Goal: Task Accomplishment & Management: Manage account settings

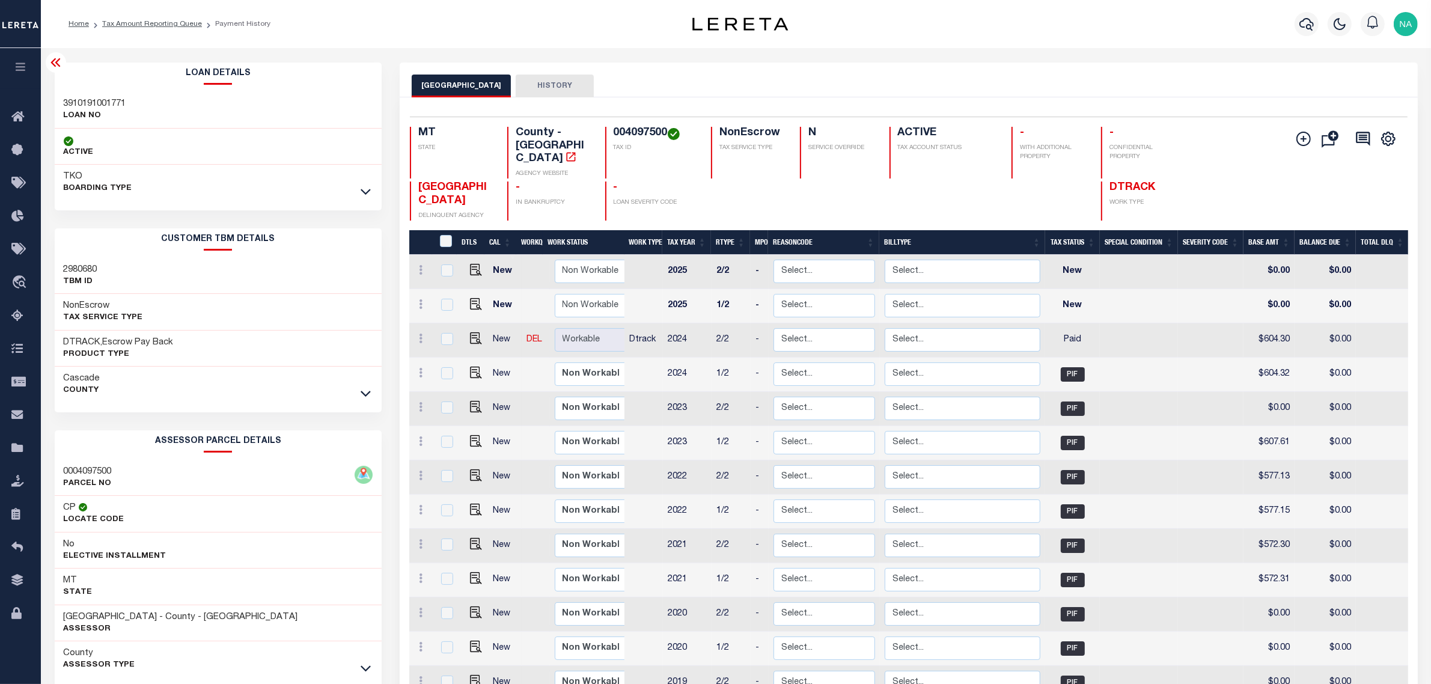
click at [112, 100] on h3 "3910191001771" at bounding box center [95, 104] width 63 height 12
copy h3 "3910191001771"
click at [179, 23] on link "Tax Amount Reporting Queue" at bounding box center [152, 23] width 100 height 7
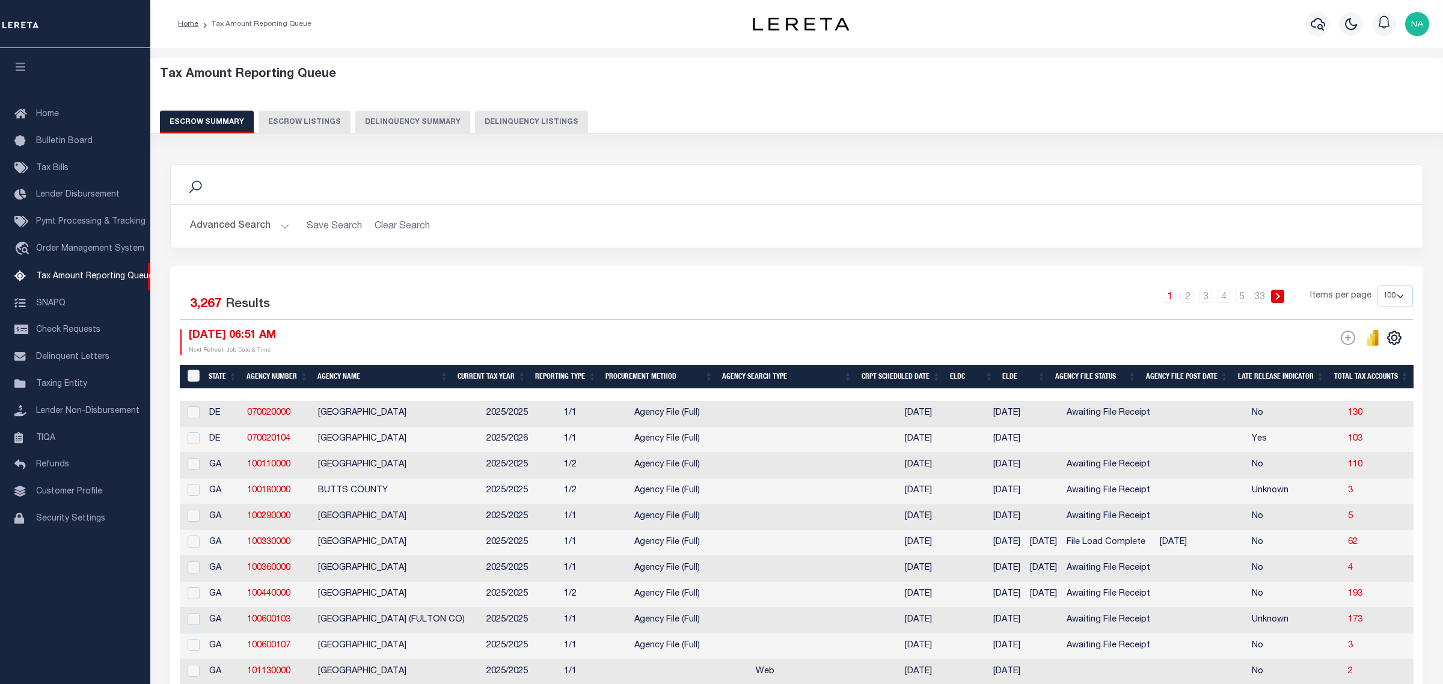
click at [533, 124] on button "Delinquency Listings" at bounding box center [531, 122] width 113 height 23
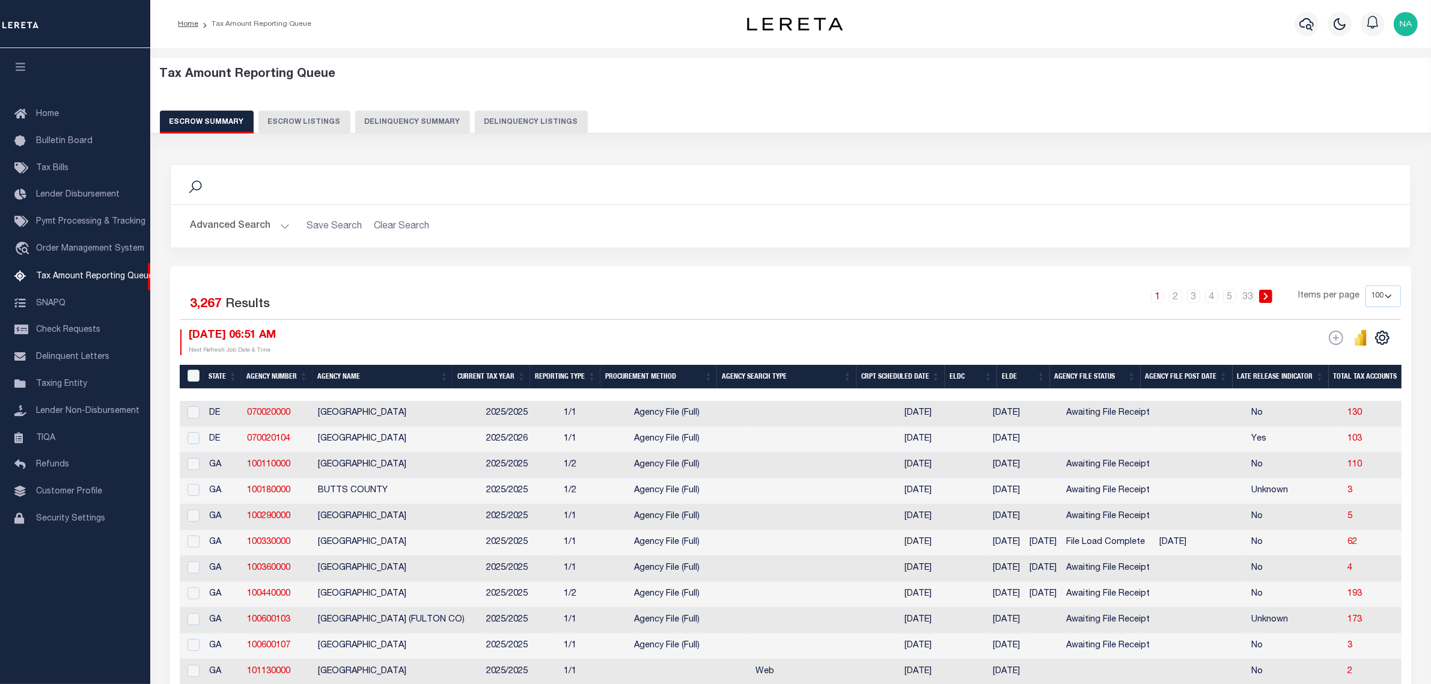
select select "100"
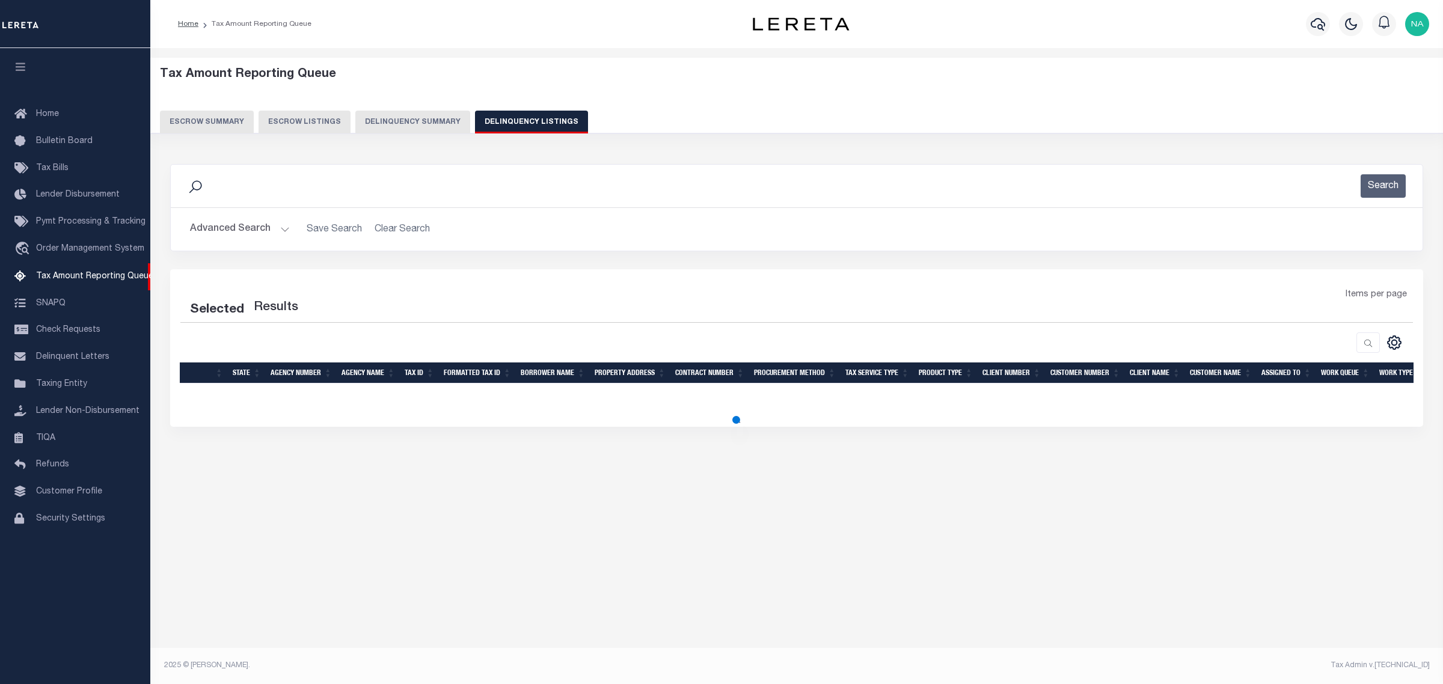
select select "100"
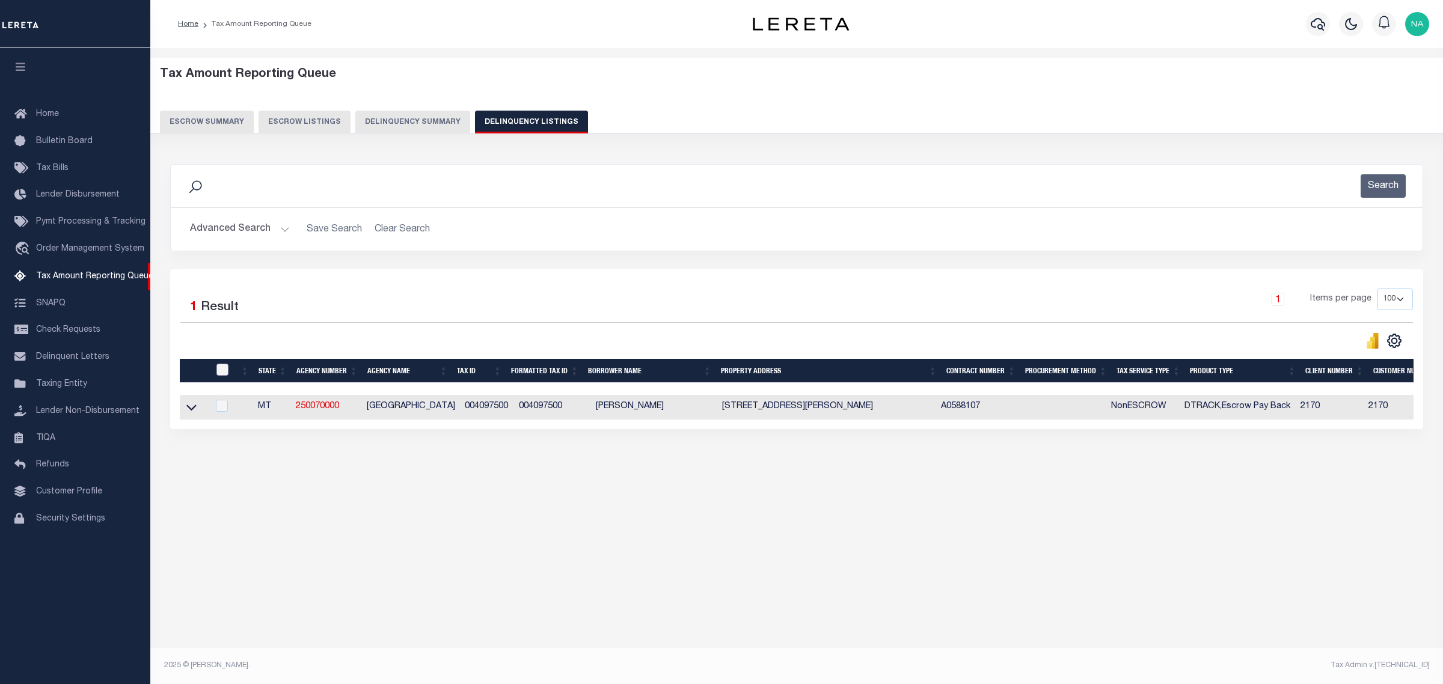
click at [219, 371] on input "checkbox" at bounding box center [222, 370] width 12 height 12
checkbox input "true"
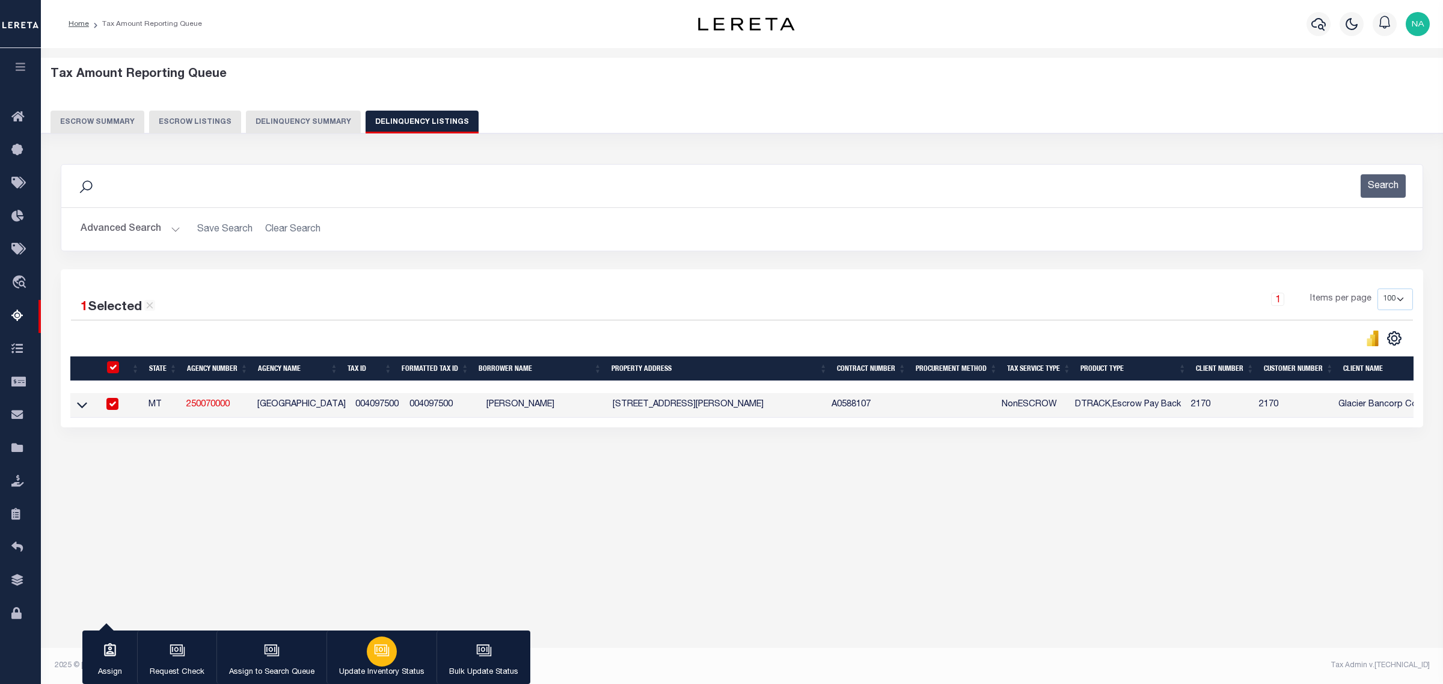
click at [380, 656] on icon "button" at bounding box center [383, 651] width 12 height 9
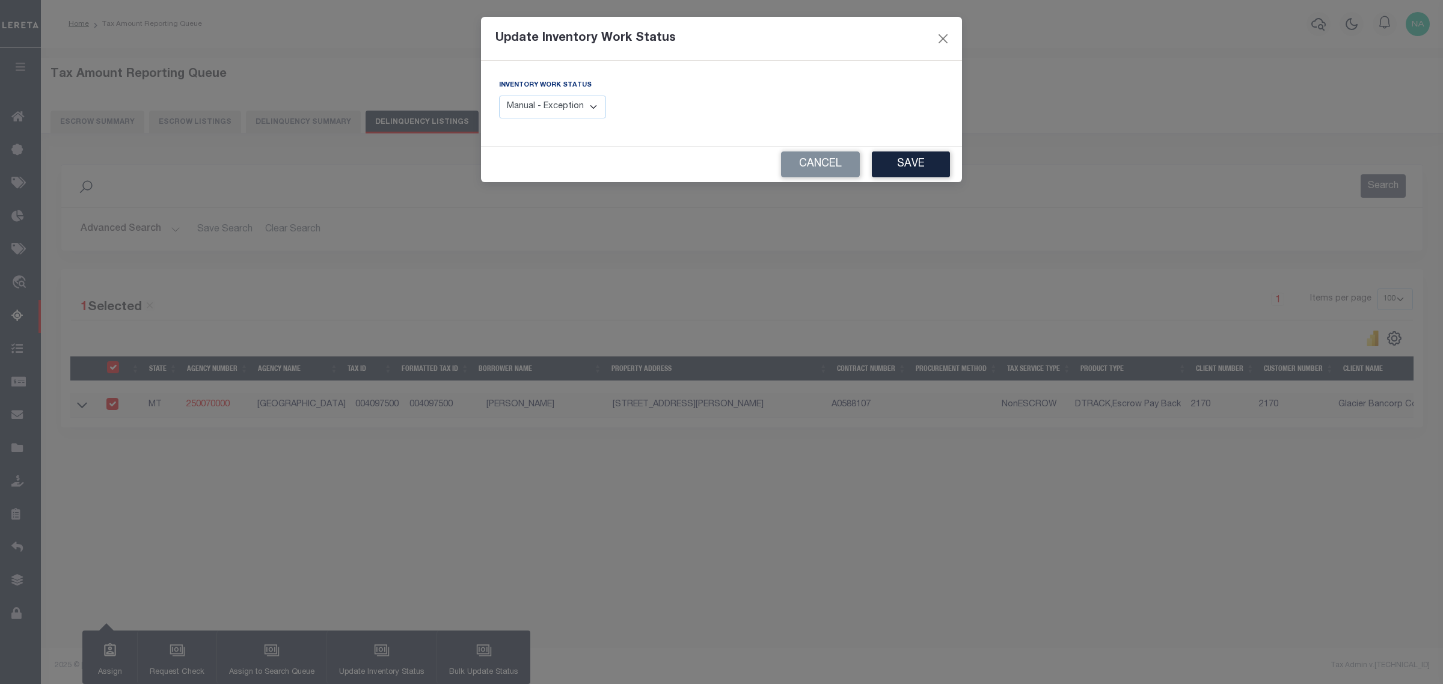
click at [534, 104] on select "Manual - Exception Pended - Awaiting Search Late Add Exception Completed" at bounding box center [552, 107] width 107 height 23
select select "4"
click at [499, 96] on select "Manual - Exception Pended - Awaiting Search Late Add Exception Completed" at bounding box center [552, 107] width 107 height 23
click at [914, 164] on button "Save" at bounding box center [911, 164] width 78 height 26
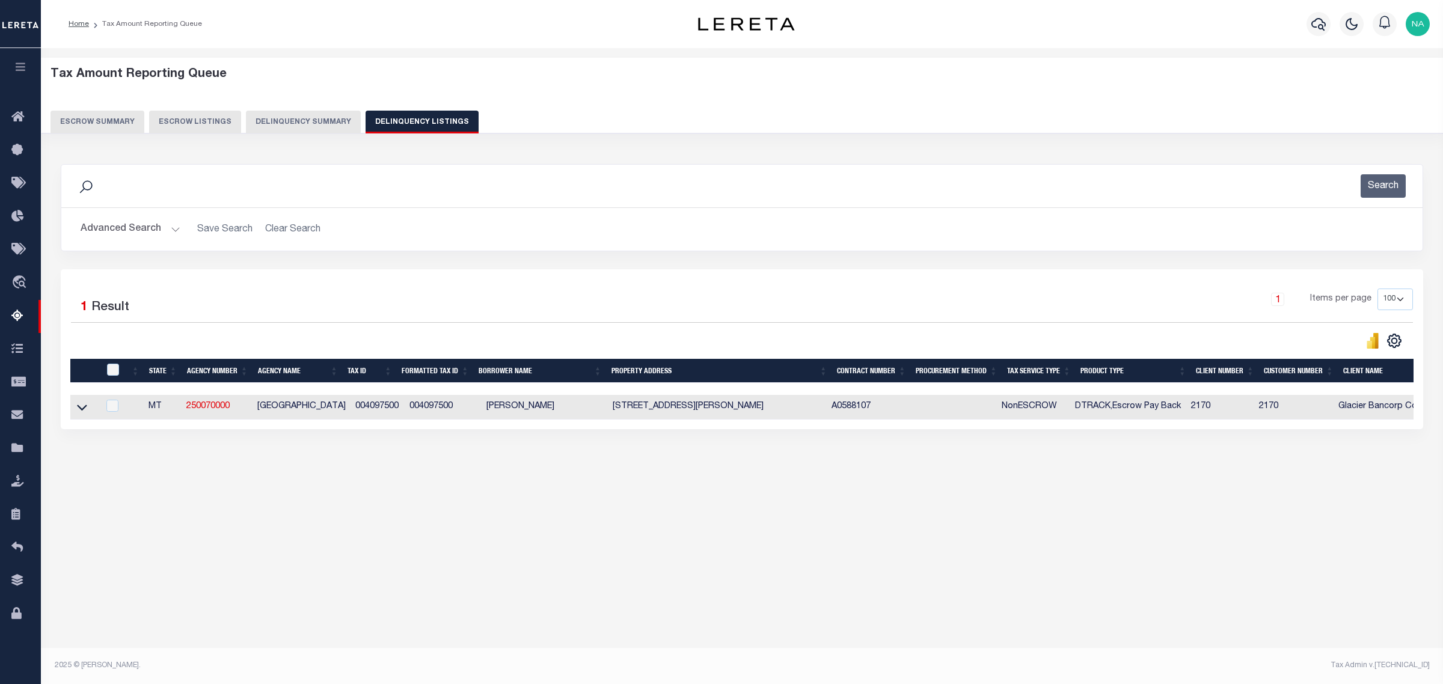
click at [100, 235] on button "Advanced Search" at bounding box center [131, 229] width 100 height 23
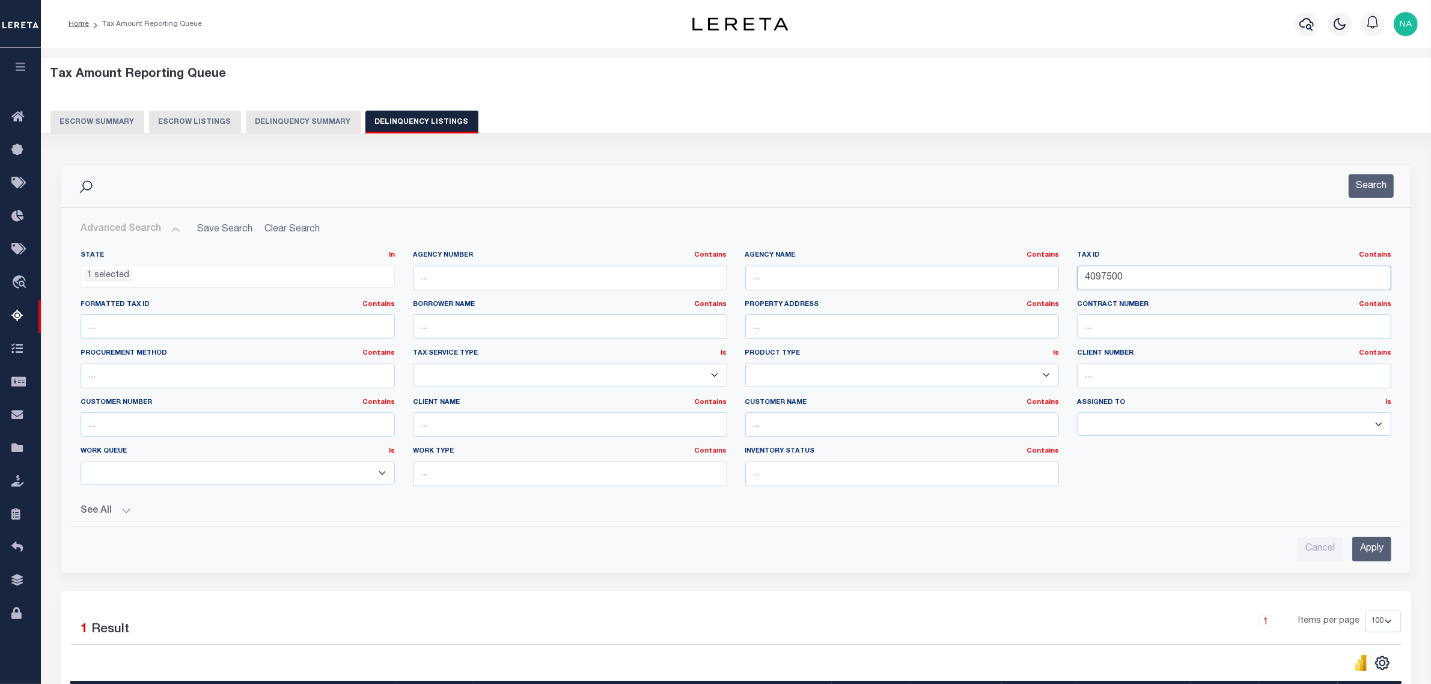
drag, startPoint x: 967, startPoint y: 284, endPoint x: 884, endPoint y: 281, distance: 82.4
click at [908, 284] on div "State In In AK AL AR AZ CA CO CT DC DE FL GA GU HI IA ID IL IN KS [GEOGRAPHIC_D…" at bounding box center [736, 373] width 1329 height 245
paste input "1002"
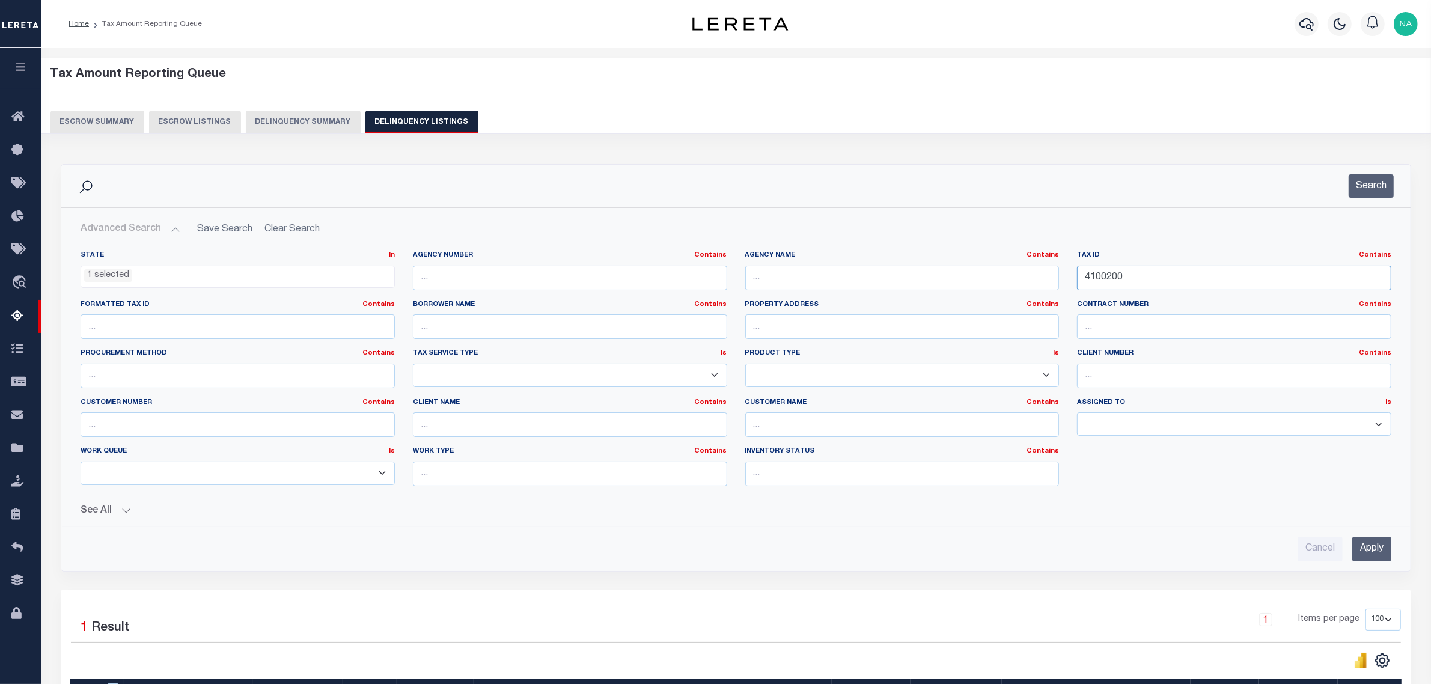
type input "4100200"
click at [1378, 552] on input "Apply" at bounding box center [1371, 549] width 39 height 25
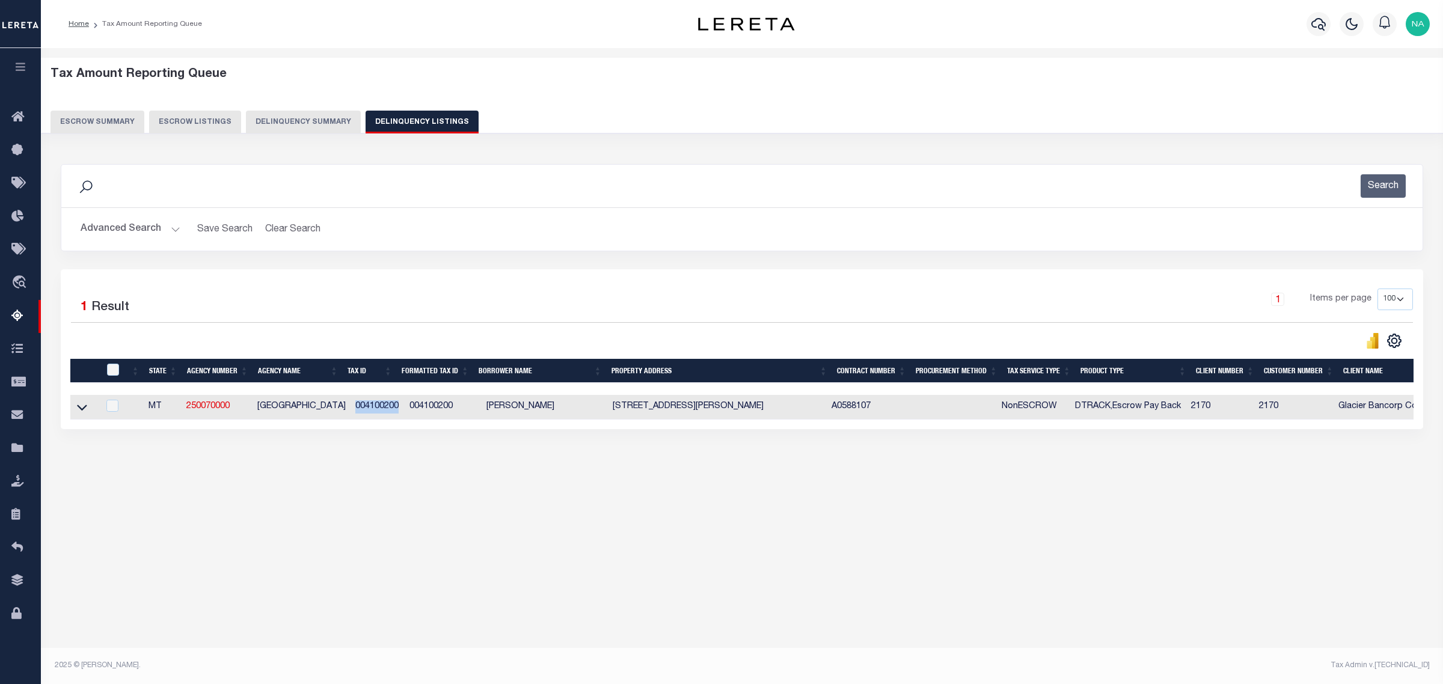
drag, startPoint x: 394, startPoint y: 409, endPoint x: 344, endPoint y: 412, distance: 49.9
click at [350, 412] on td "004100200" at bounding box center [377, 407] width 54 height 25
checkbox input "true"
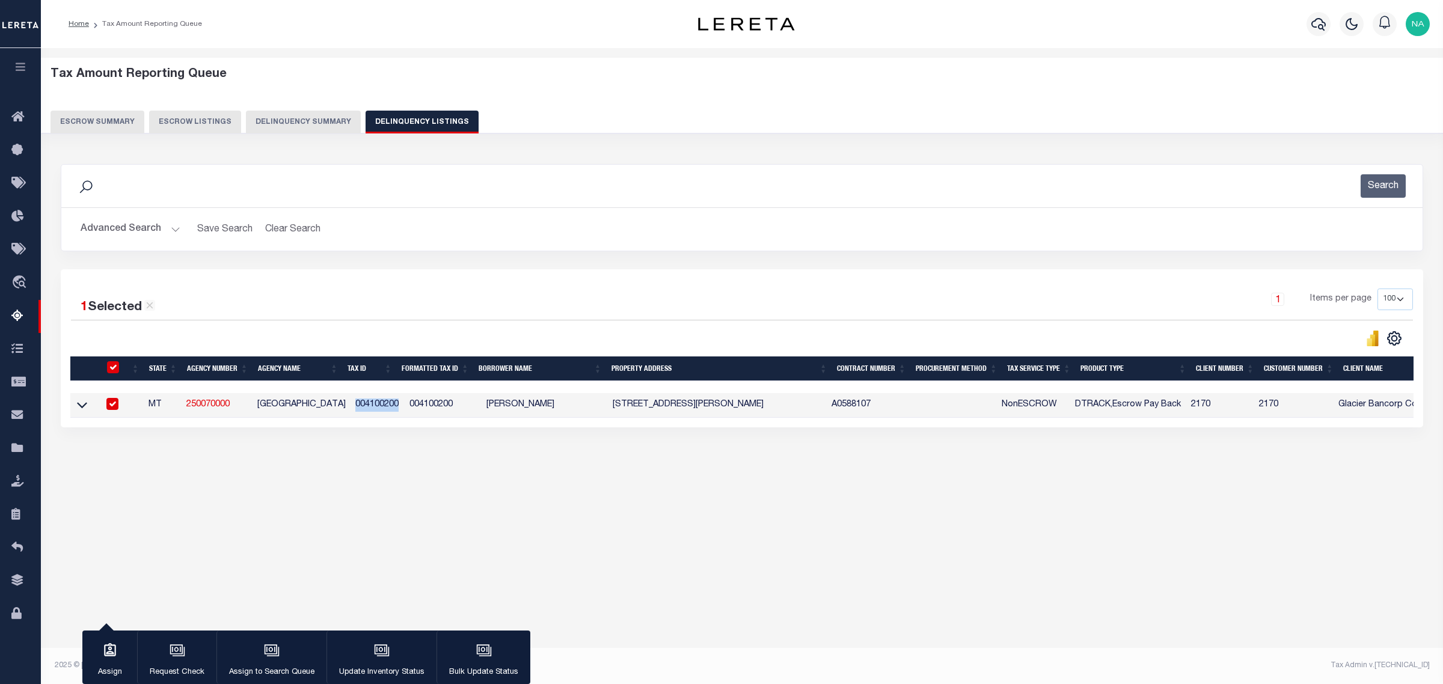
copy td "004100200"
click at [78, 404] on icon at bounding box center [82, 405] width 10 height 13
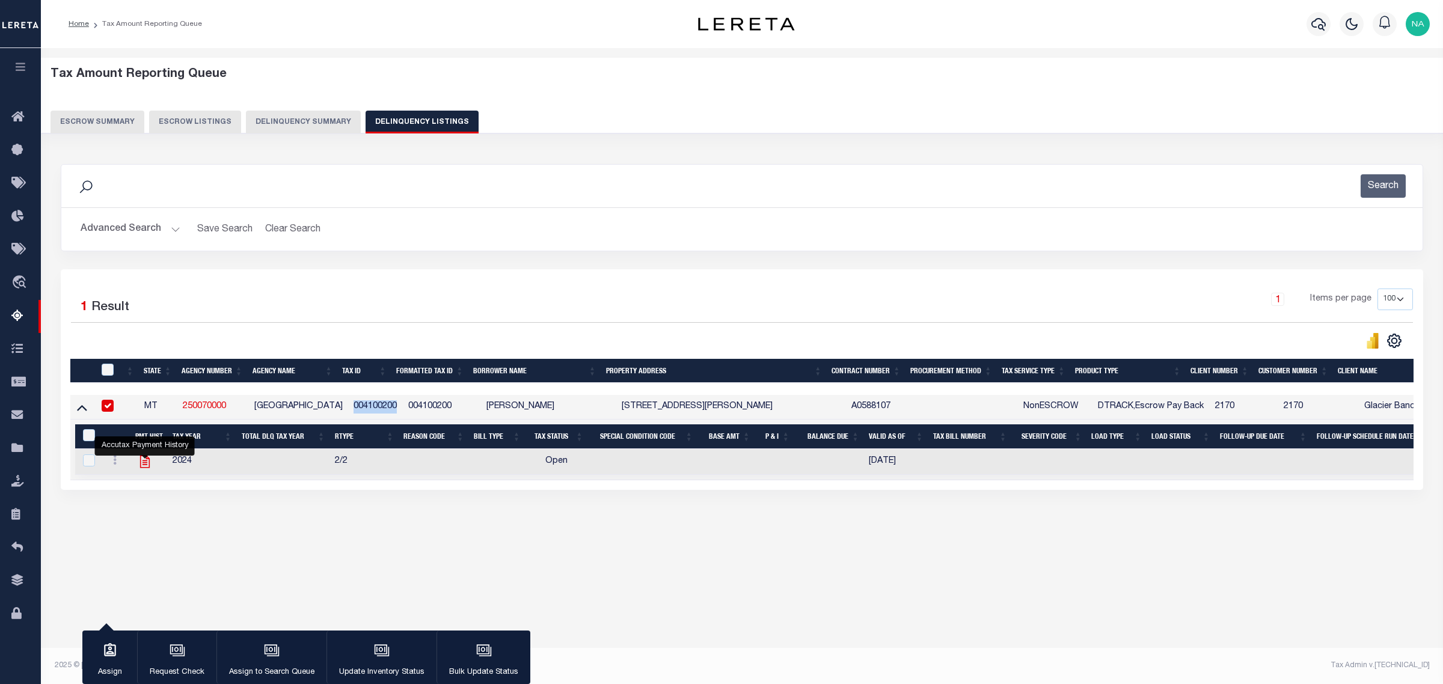
click at [144, 464] on icon "" at bounding box center [145, 462] width 16 height 16
checkbox input "true"
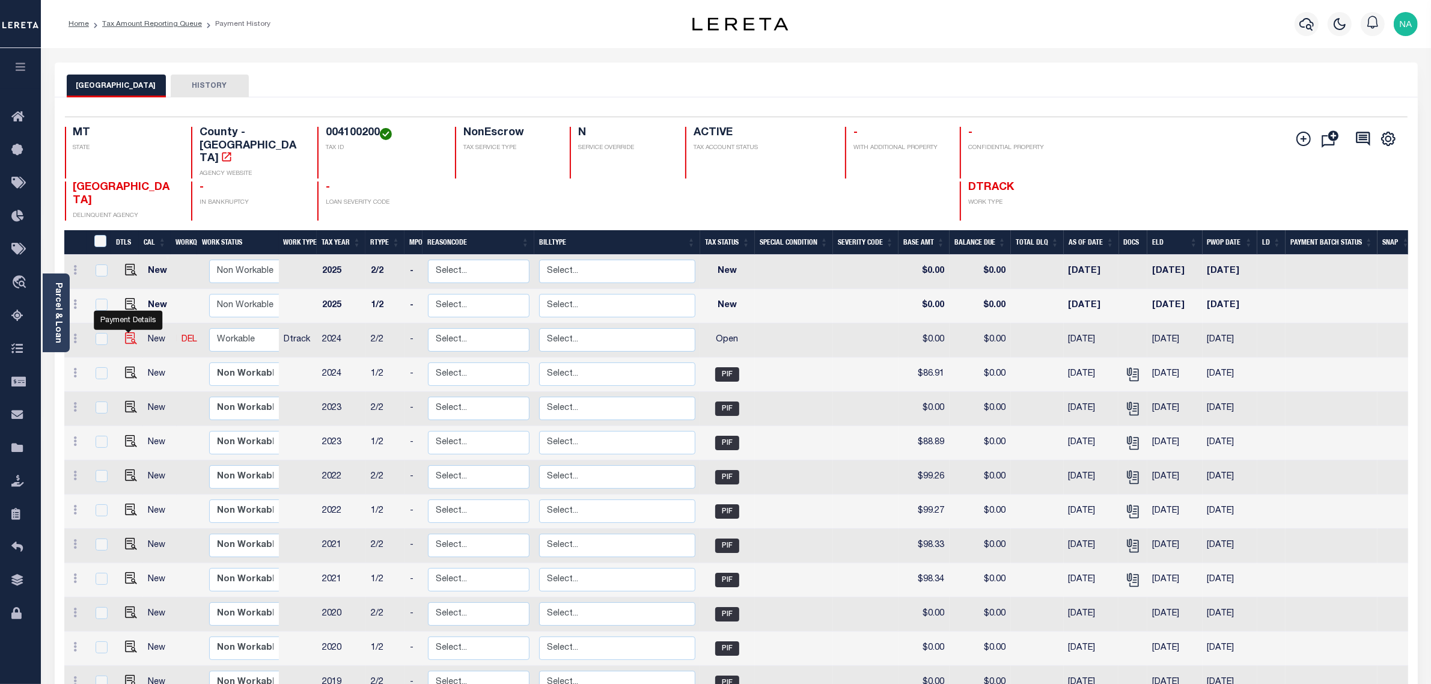
click at [127, 332] on img "" at bounding box center [131, 338] width 12 height 12
checkbox input "true"
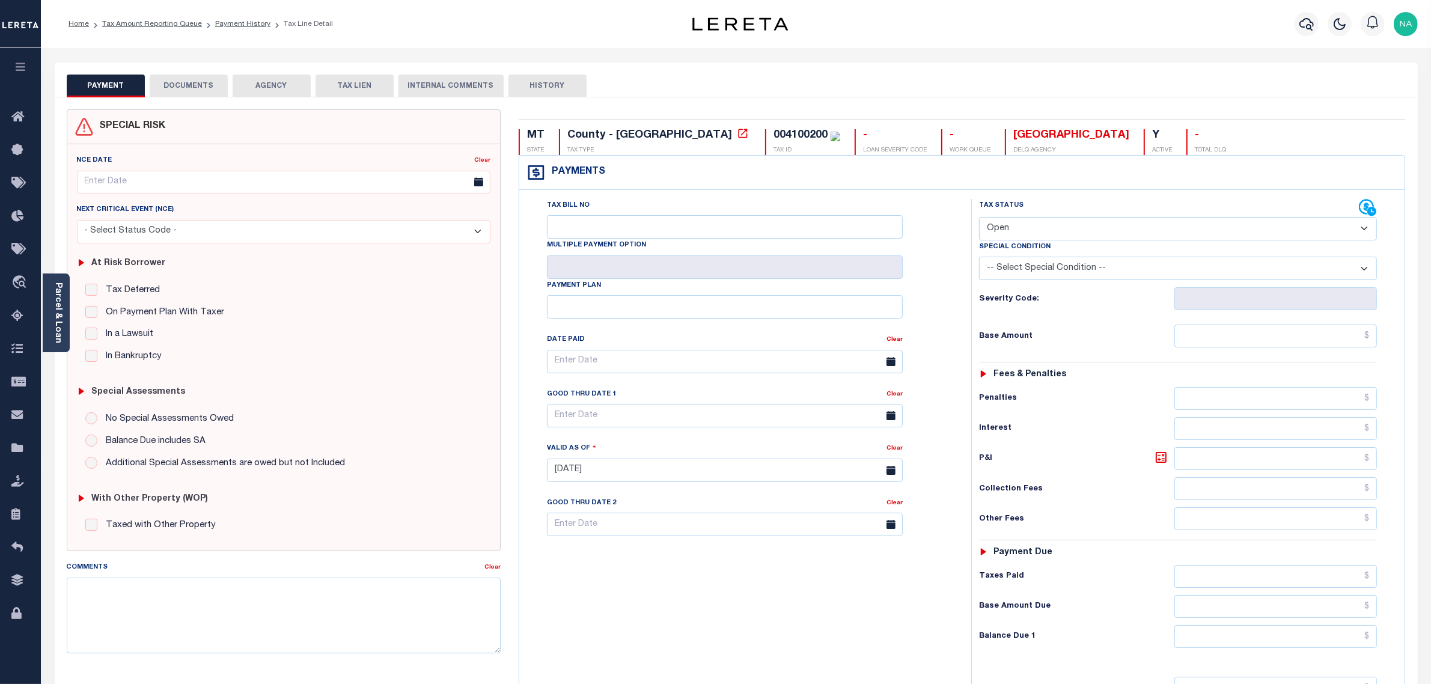
drag, startPoint x: 191, startPoint y: 82, endPoint x: 191, endPoint y: 88, distance: 6.6
click at [191, 82] on button "DOCUMENTS" at bounding box center [189, 86] width 78 height 23
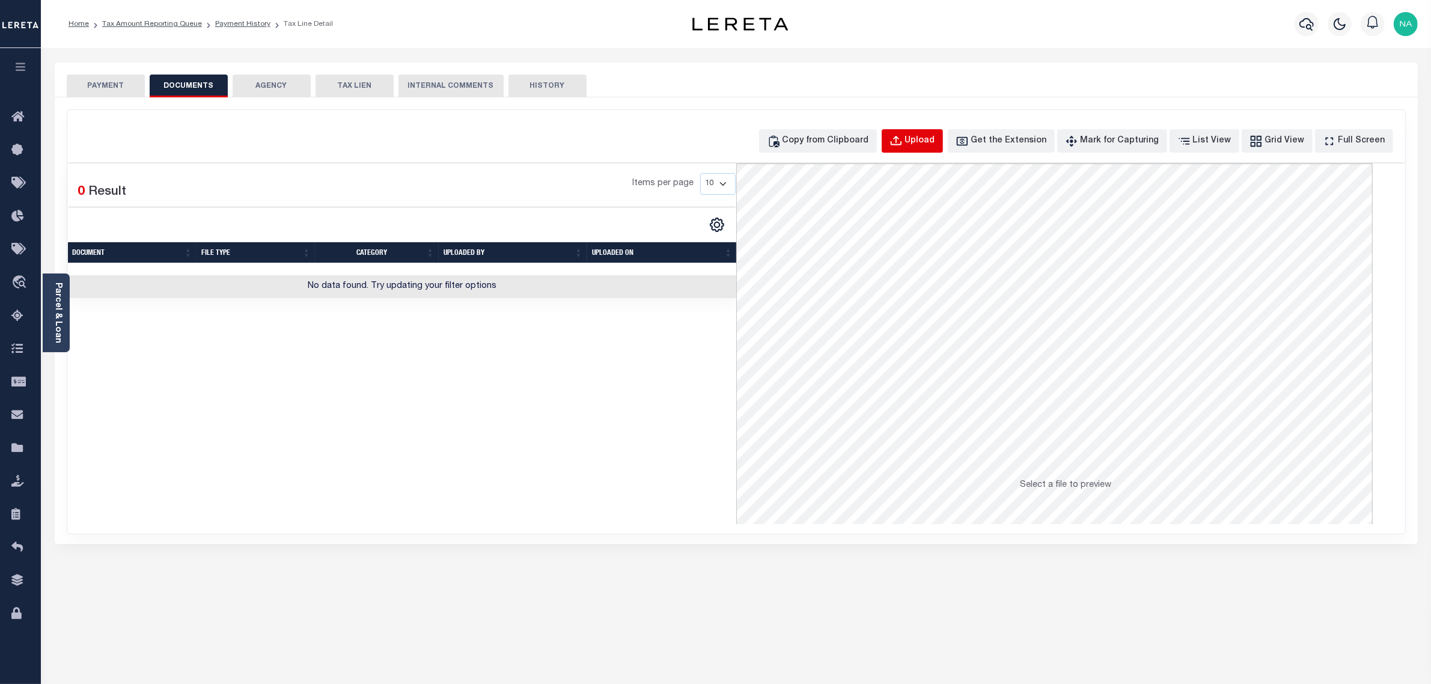
click at [935, 140] on div "Upload" at bounding box center [920, 141] width 30 height 13
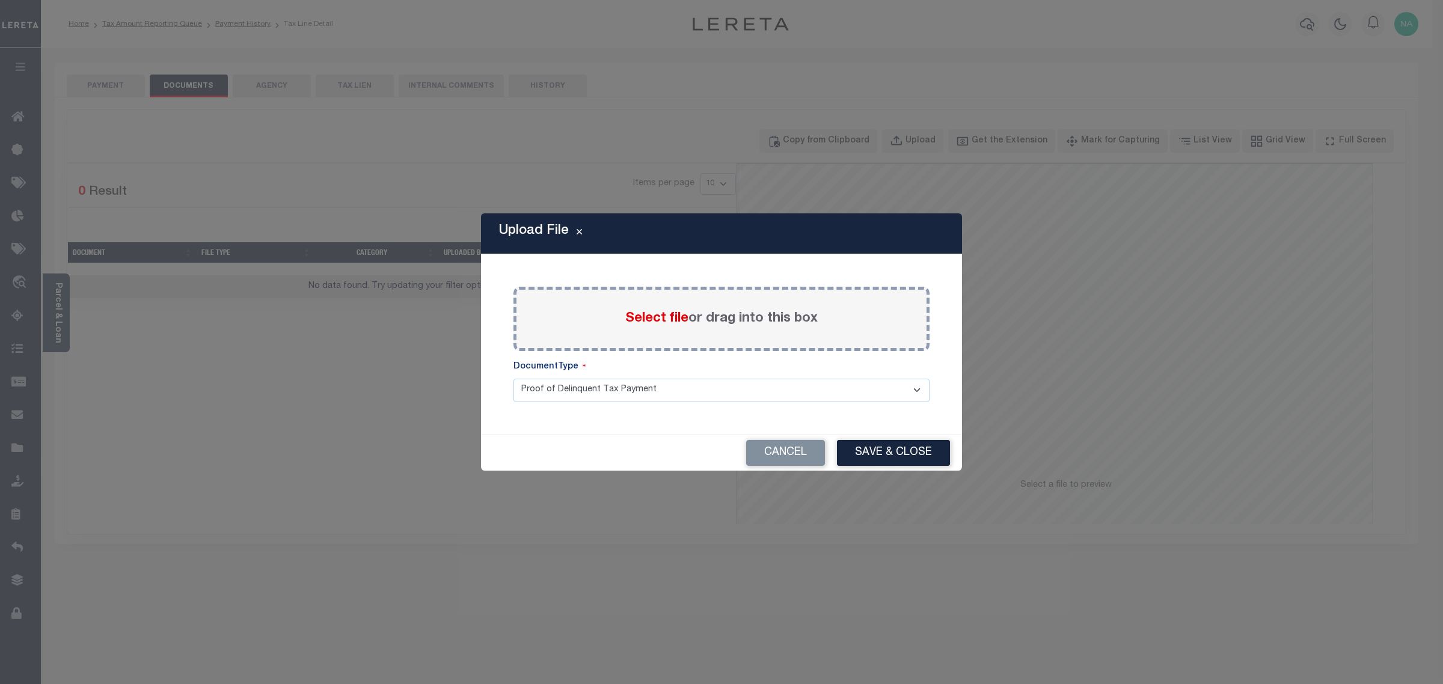
click at [660, 316] on span "Select file" at bounding box center [656, 318] width 63 height 13
click at [0, 0] on input "Select file or drag into this box" at bounding box center [0, 0] width 0 height 0
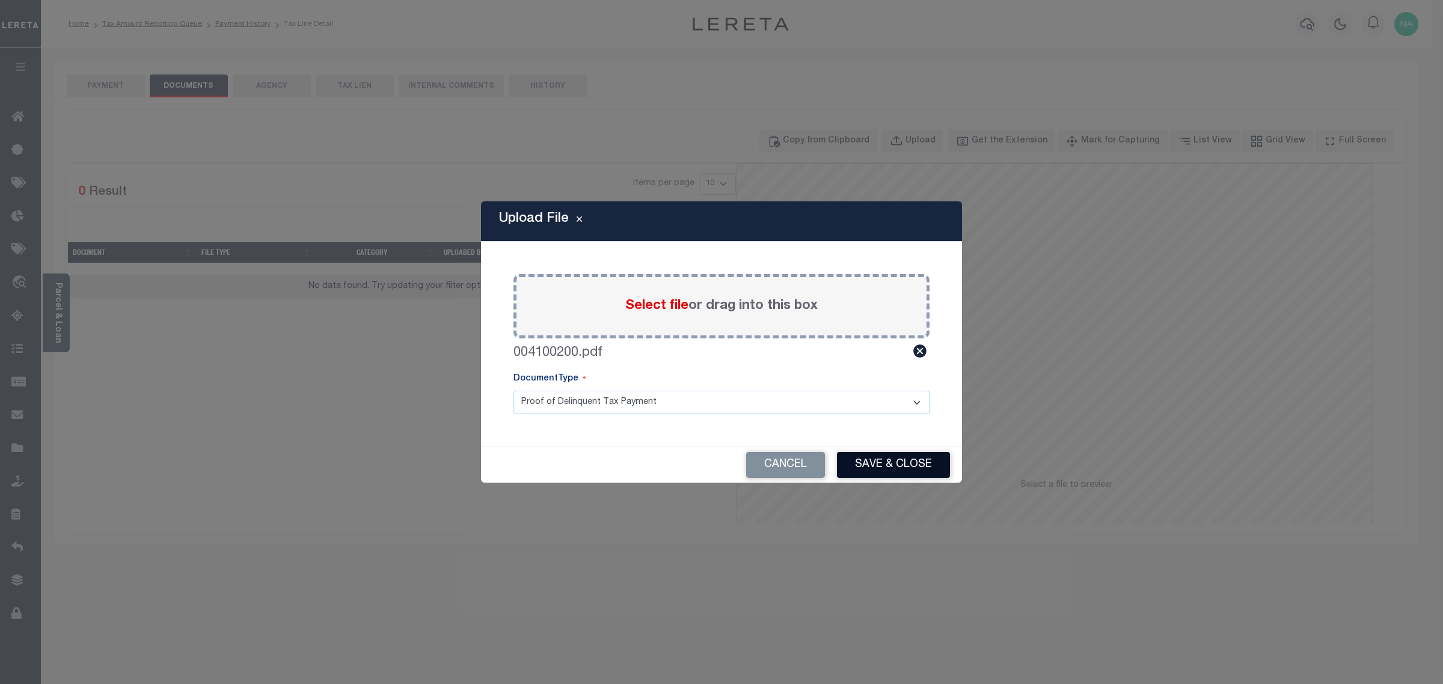
click at [867, 465] on button "Save & Close" at bounding box center [893, 465] width 113 height 26
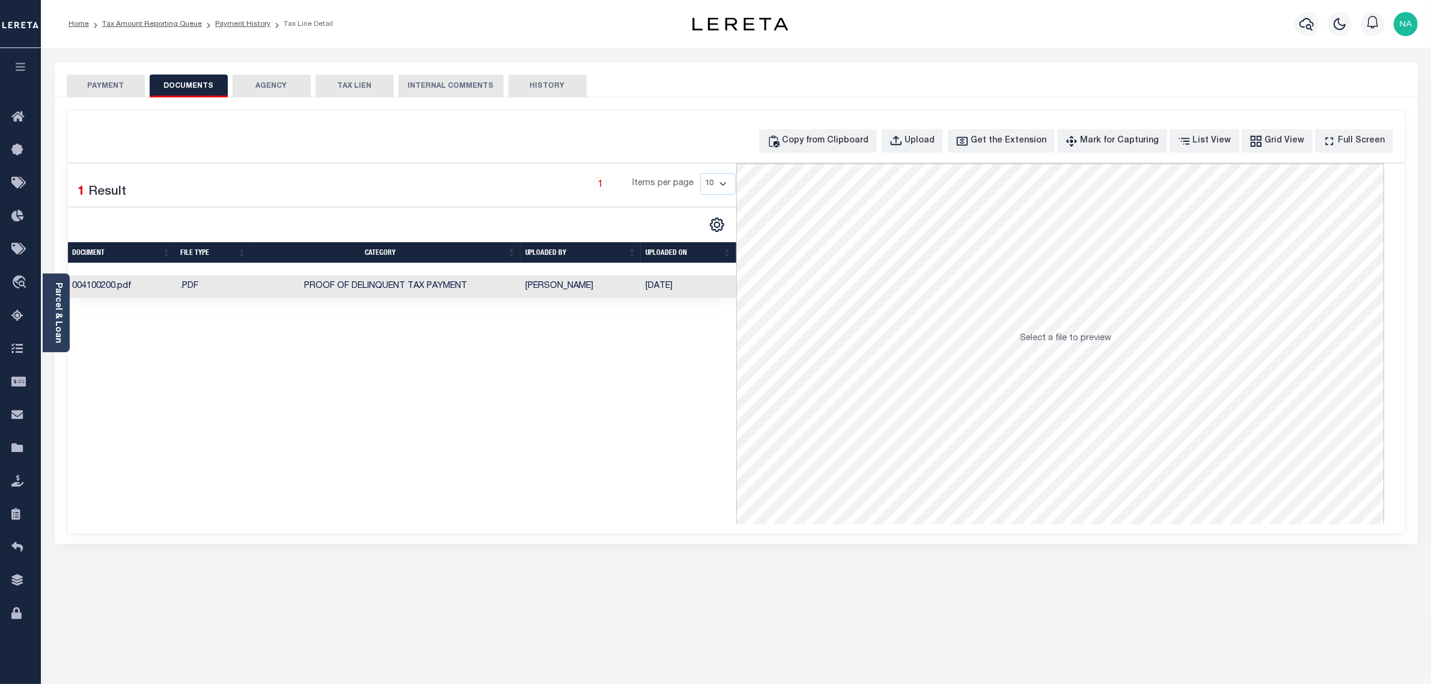
drag, startPoint x: 91, startPoint y: 88, endPoint x: 106, endPoint y: 85, distance: 15.3
click at [91, 88] on button "PAYMENT" at bounding box center [106, 86] width 78 height 23
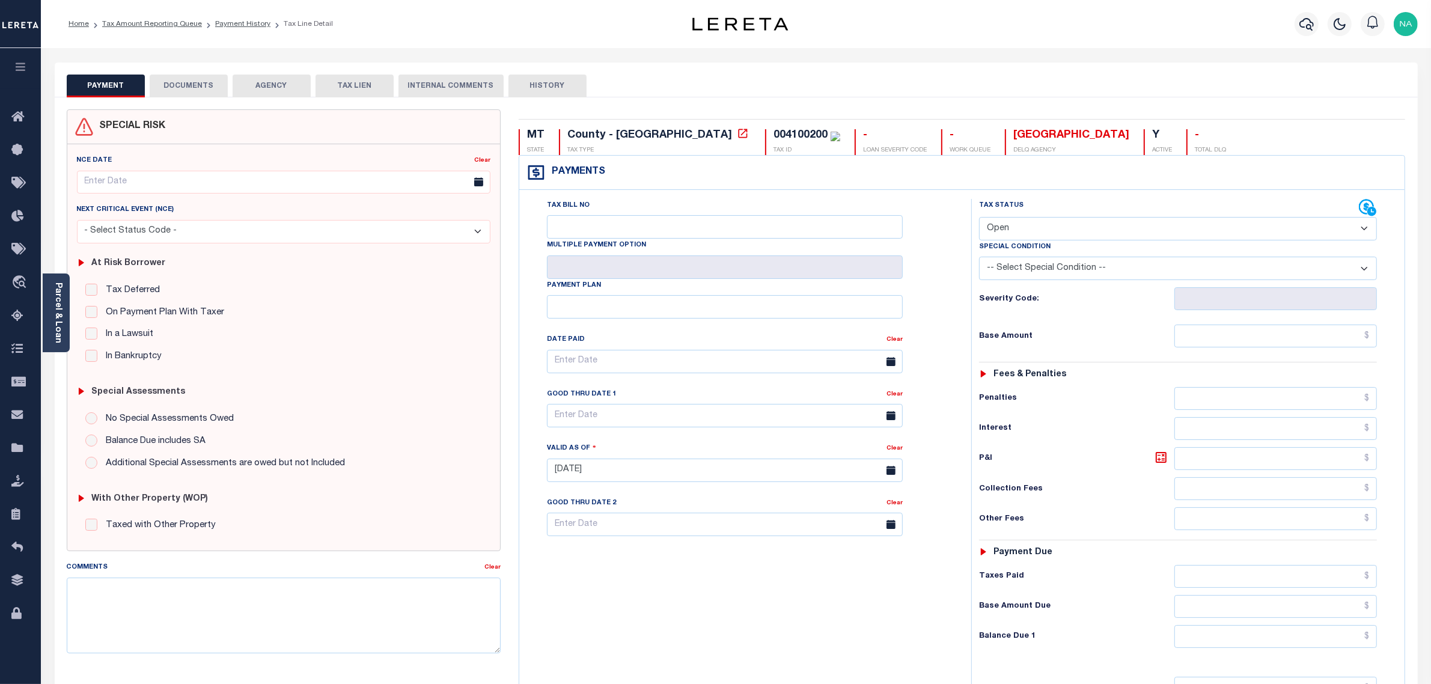
drag, startPoint x: 1032, startPoint y: 230, endPoint x: 1025, endPoint y: 239, distance: 10.3
click at [1032, 230] on select "- Select Status Code - Open Due/Unpaid Paid Incomplete No Tax Due Internal Refu…" at bounding box center [1178, 228] width 399 height 23
select select "PYD"
click at [979, 218] on select "- Select Status Code - Open Due/Unpaid Paid Incomplete No Tax Due Internal Refu…" at bounding box center [1178, 228] width 399 height 23
type input "08/23/2025"
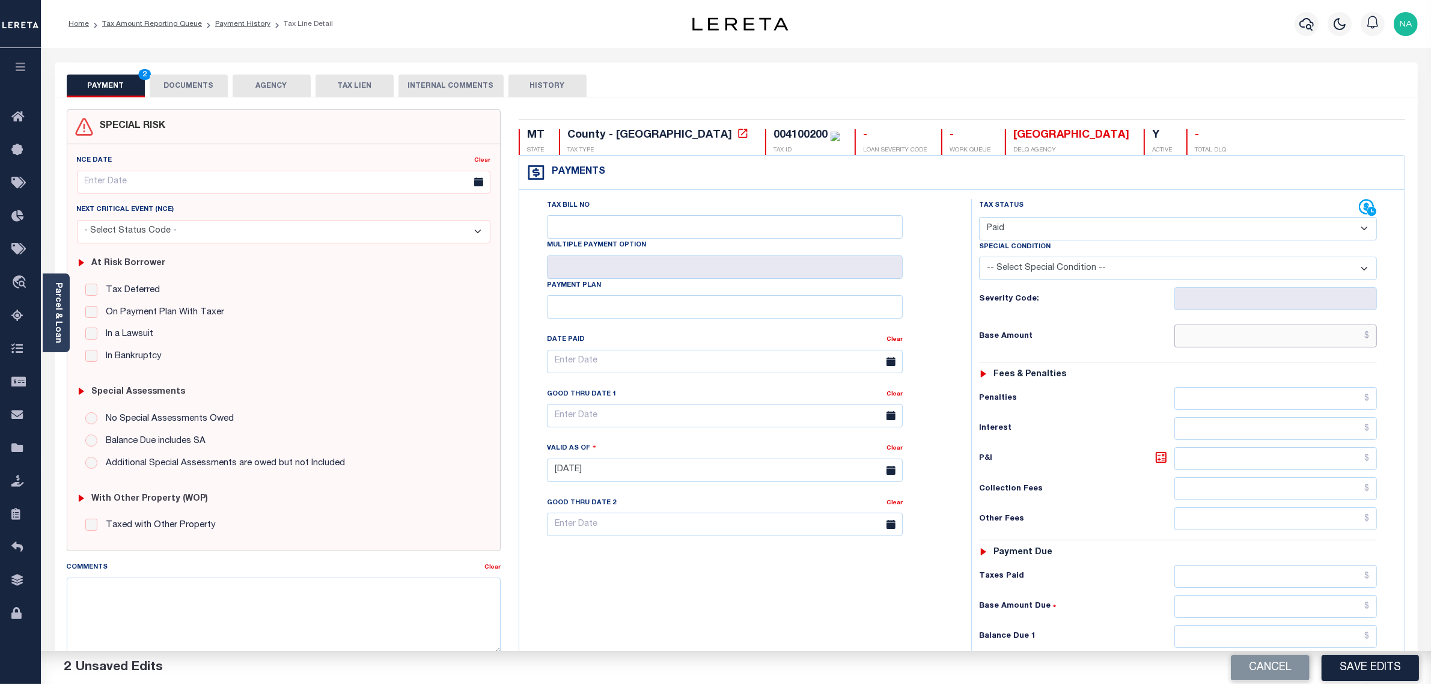
click at [1308, 344] on input "text" at bounding box center [1276, 336] width 203 height 23
paste input "86.90"
type input "$86.90"
click at [1350, 578] on input "text" at bounding box center [1276, 576] width 203 height 23
paste input "90.07"
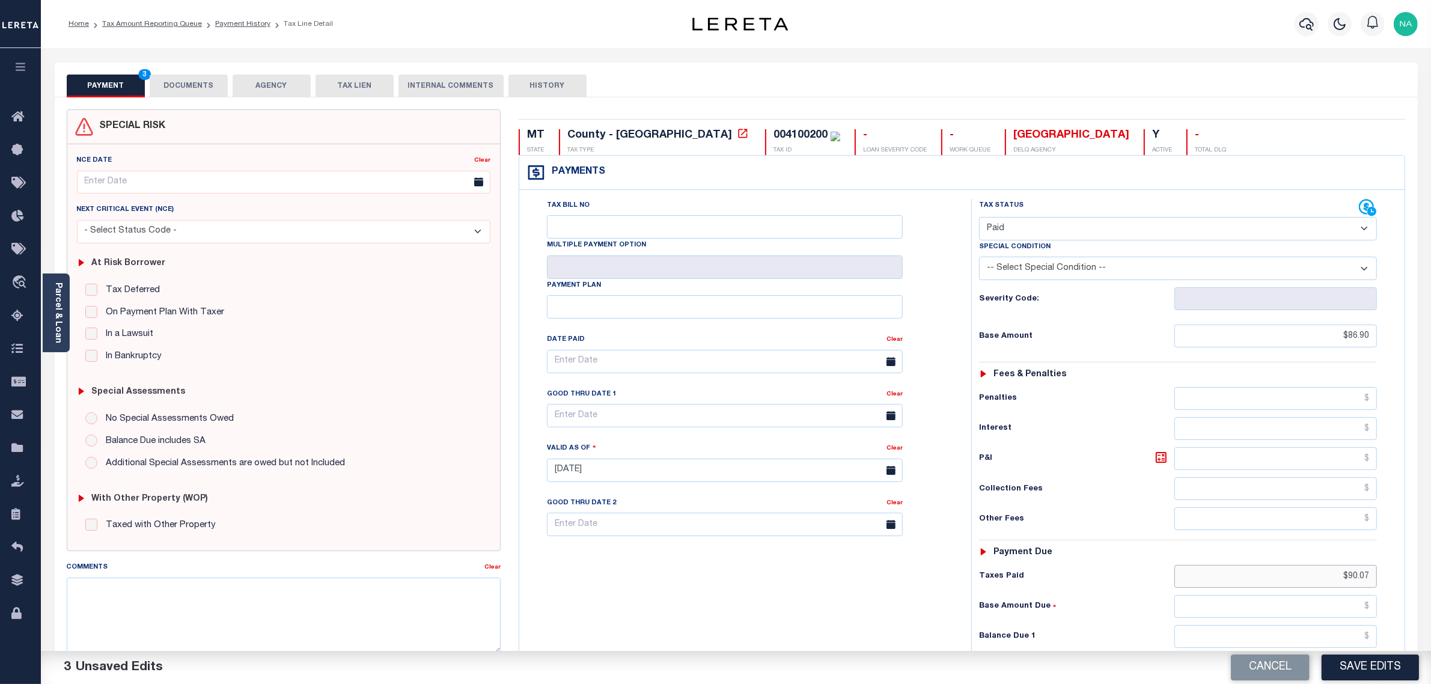
type input "$90.07"
click at [1330, 630] on input "text" at bounding box center [1276, 636] width 203 height 23
type input "$0.00"
click at [1362, 667] on button "Save Edits" at bounding box center [1370, 668] width 97 height 26
checkbox input "false"
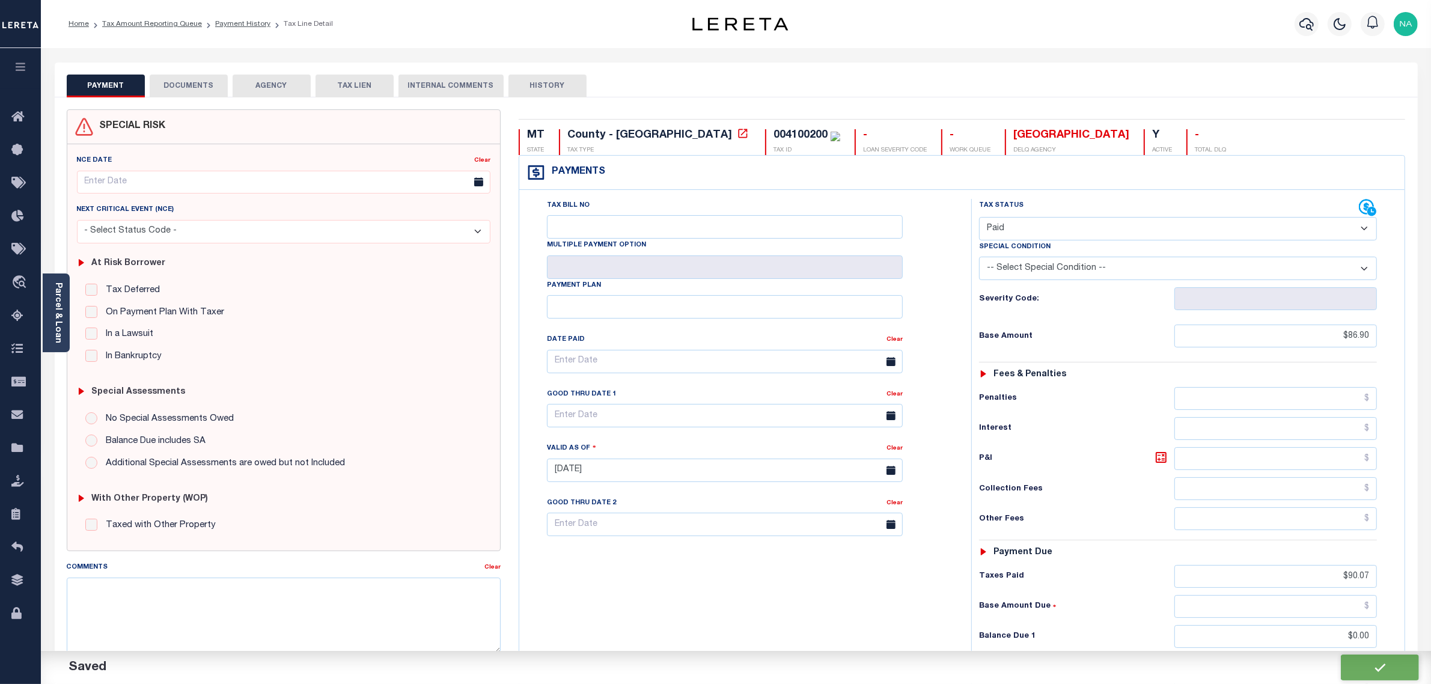
type input "$86.9"
type input "$90.07"
type input "$0"
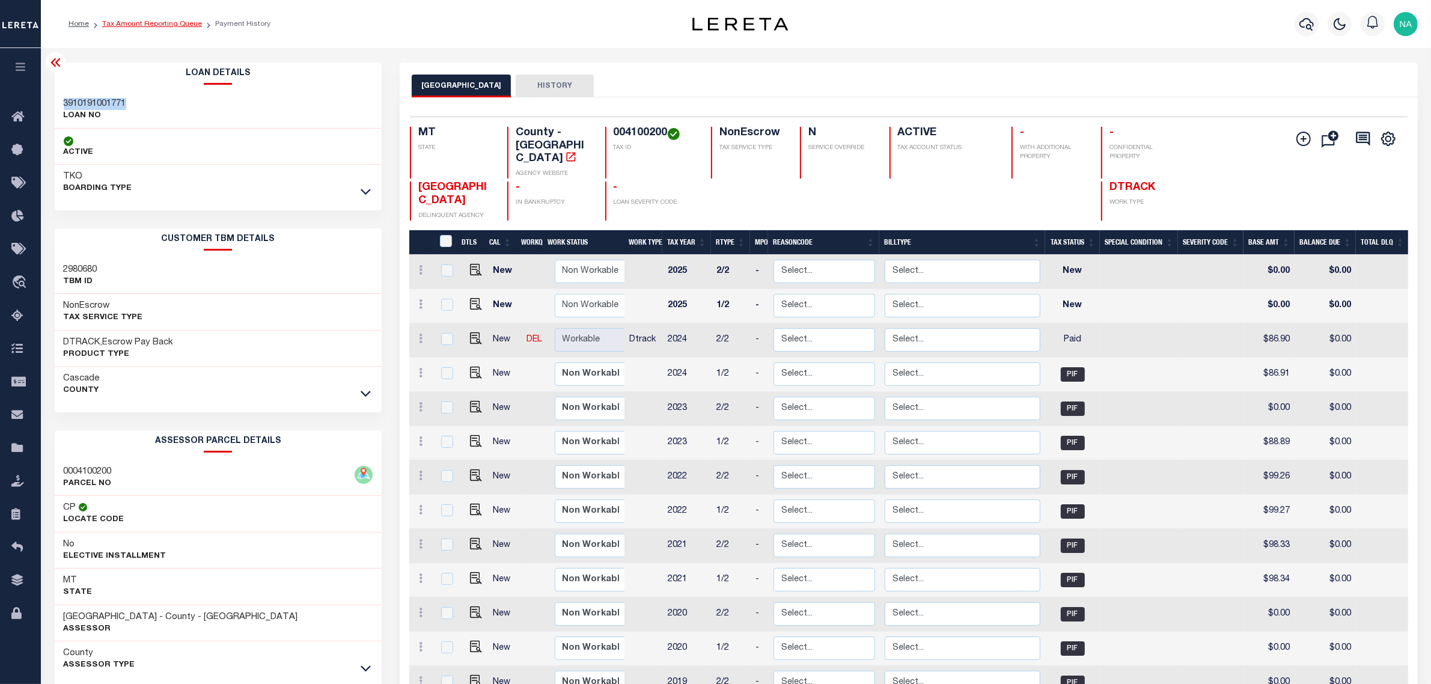
click at [156, 24] on link "Tax Amount Reporting Queue" at bounding box center [152, 23] width 100 height 7
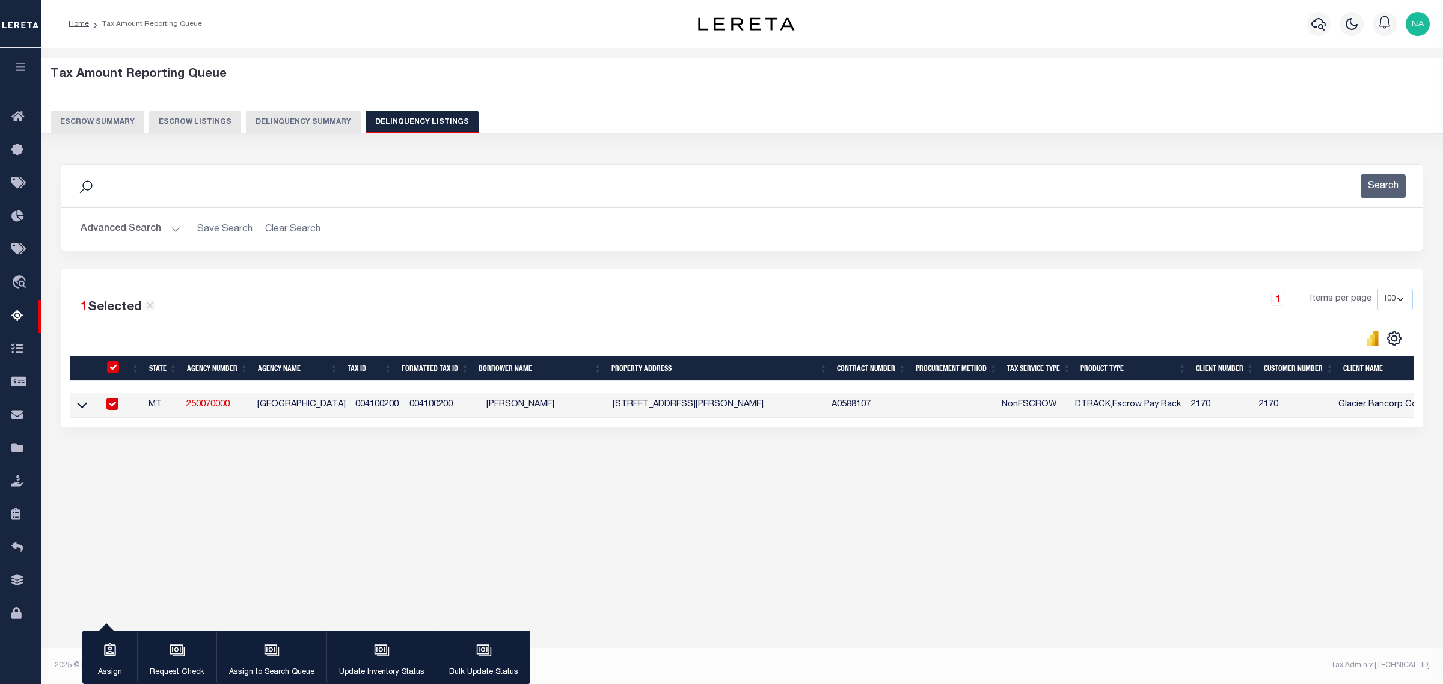
select select "100"
click at [380, 644] on icon "button" at bounding box center [382, 651] width 16 height 16
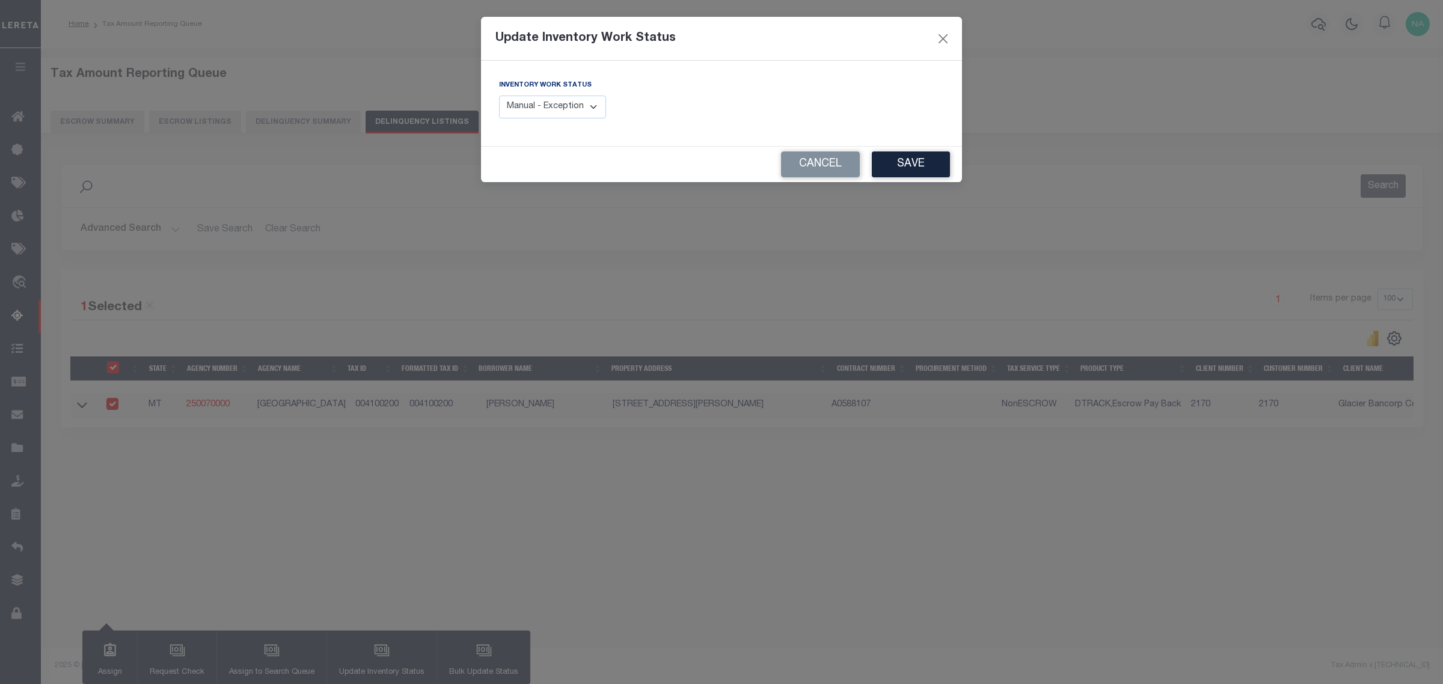
click at [563, 106] on select "Manual - Exception Pended - Awaiting Search Late Add Exception Completed" at bounding box center [552, 107] width 107 height 23
select select "4"
click at [499, 96] on select "Manual - Exception Pended - Awaiting Search Late Add Exception Completed" at bounding box center [552, 107] width 107 height 23
click at [899, 165] on button "Save" at bounding box center [911, 164] width 78 height 26
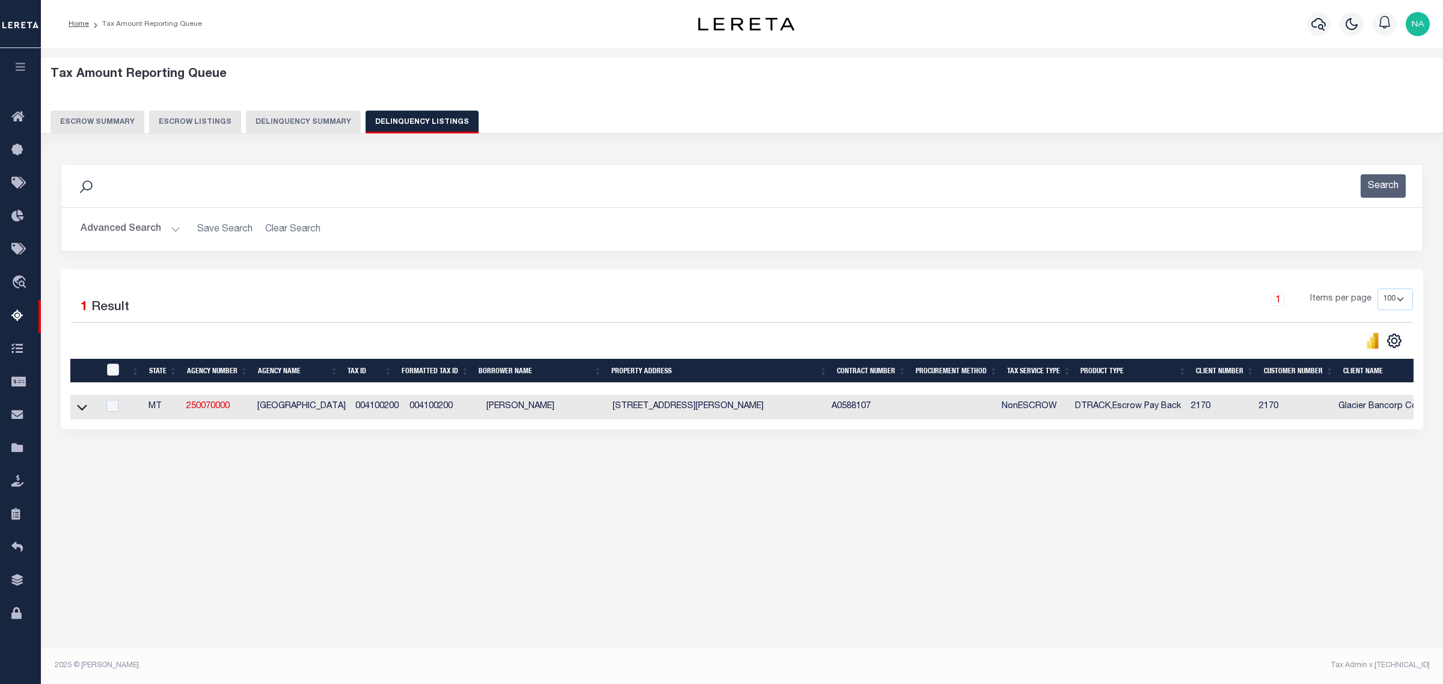
click at [133, 228] on button "Advanced Search" at bounding box center [131, 229] width 100 height 23
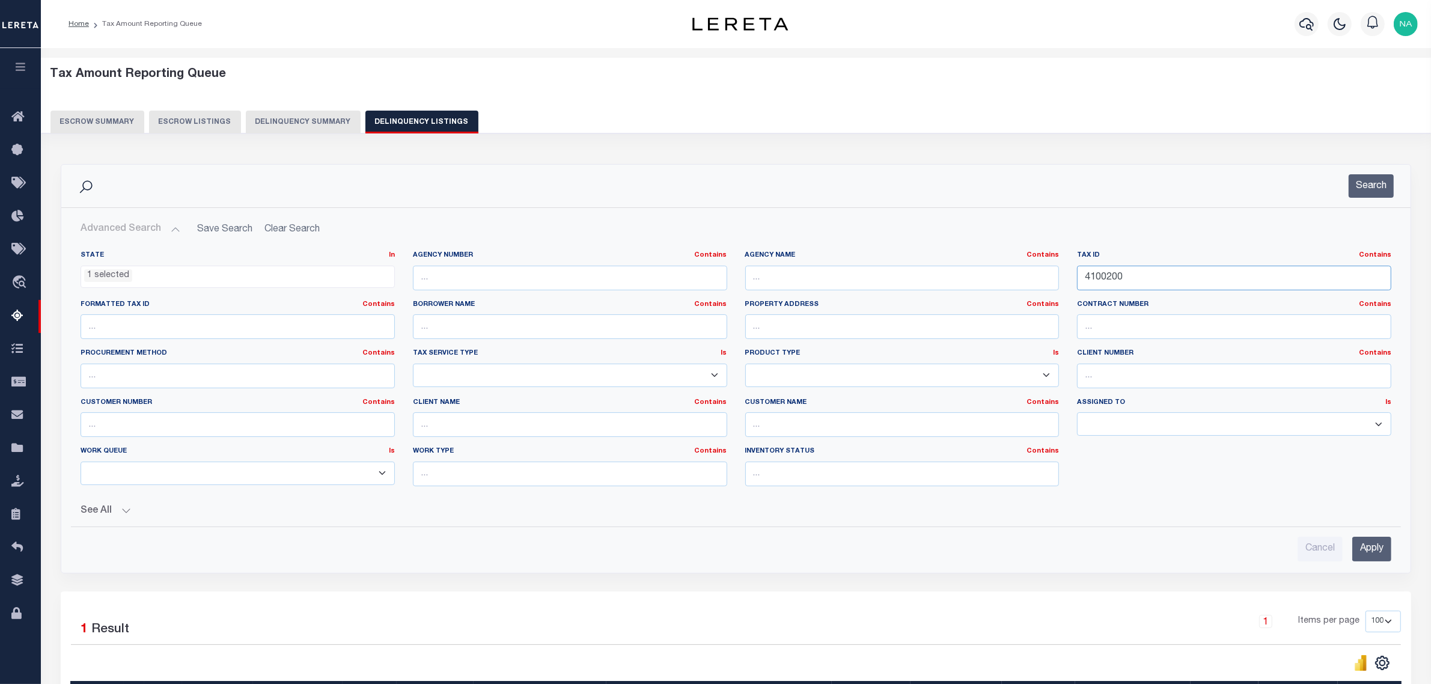
drag, startPoint x: 1155, startPoint y: 284, endPoint x: 927, endPoint y: 275, distance: 228.6
click at [927, 275] on div "State In In AK AL AR AZ CA CO CT DC DE FL GA GU HI IA ID IL IN KS [GEOGRAPHIC_D…" at bounding box center [736, 373] width 1329 height 245
paste input "3531"
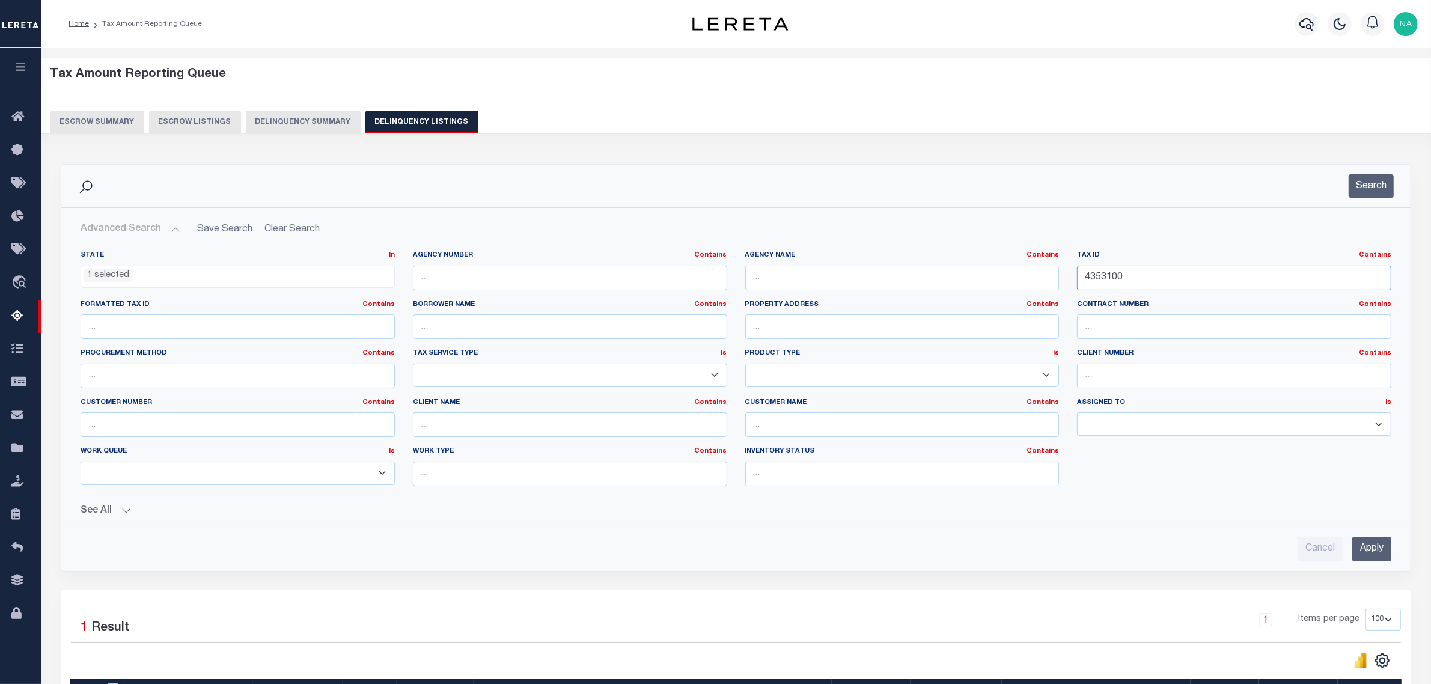
type input "4353100"
click at [1374, 549] on input "Apply" at bounding box center [1371, 549] width 39 height 25
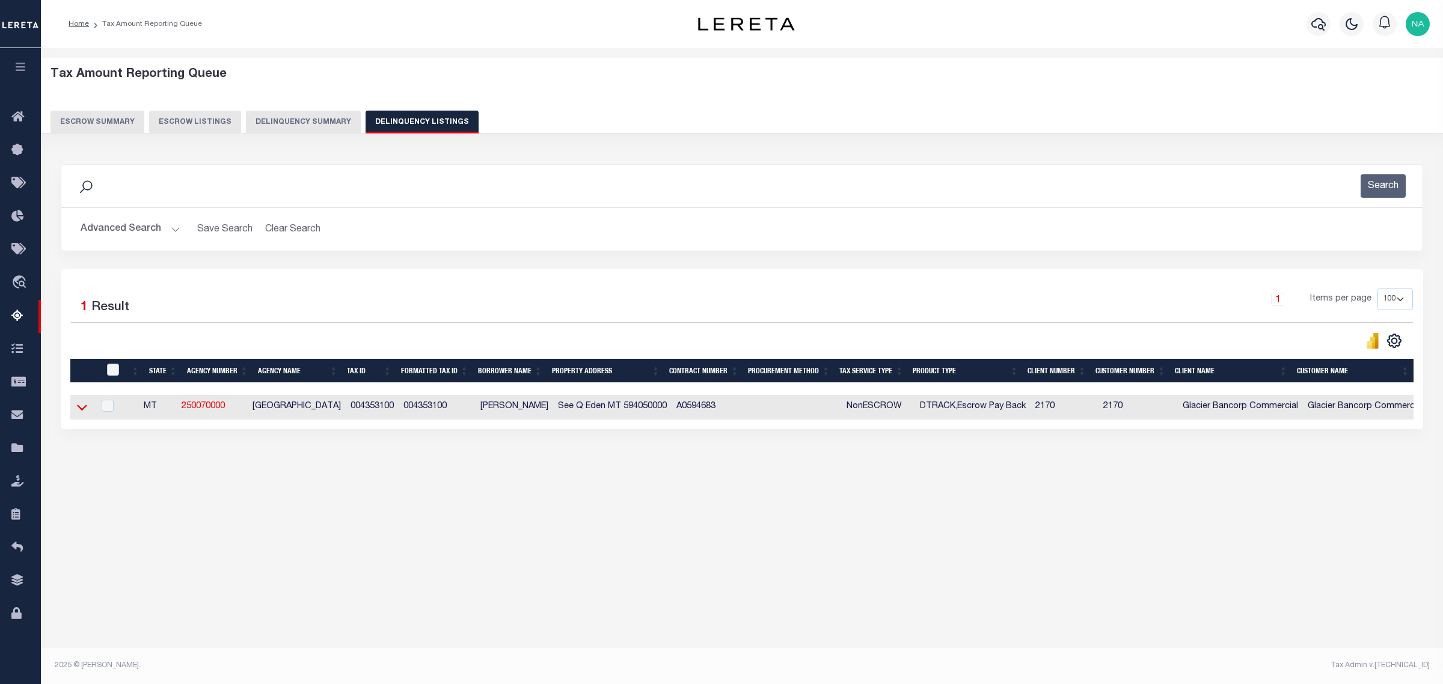
click at [79, 411] on icon at bounding box center [82, 408] width 10 height 6
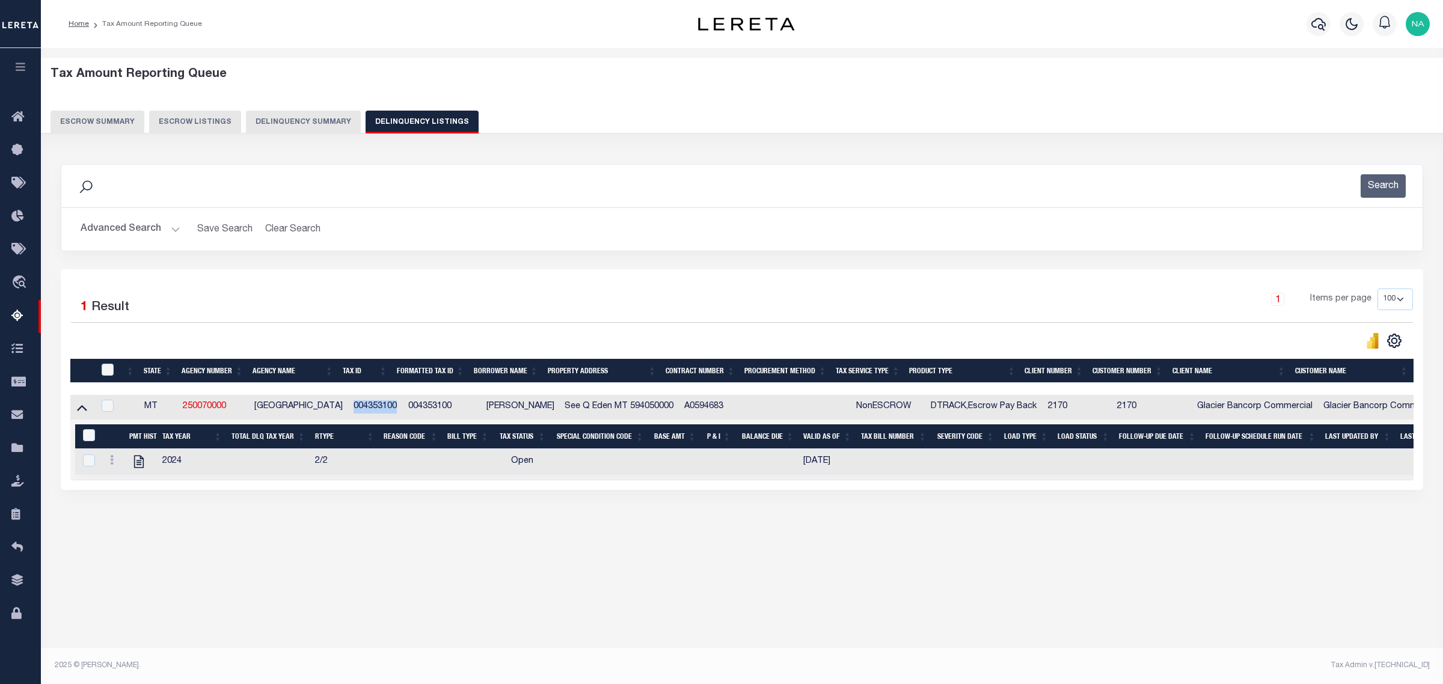
drag, startPoint x: 397, startPoint y: 408, endPoint x: 349, endPoint y: 412, distance: 48.3
click at [349, 412] on td "004353100" at bounding box center [376, 407] width 55 height 25
checkbox input "true"
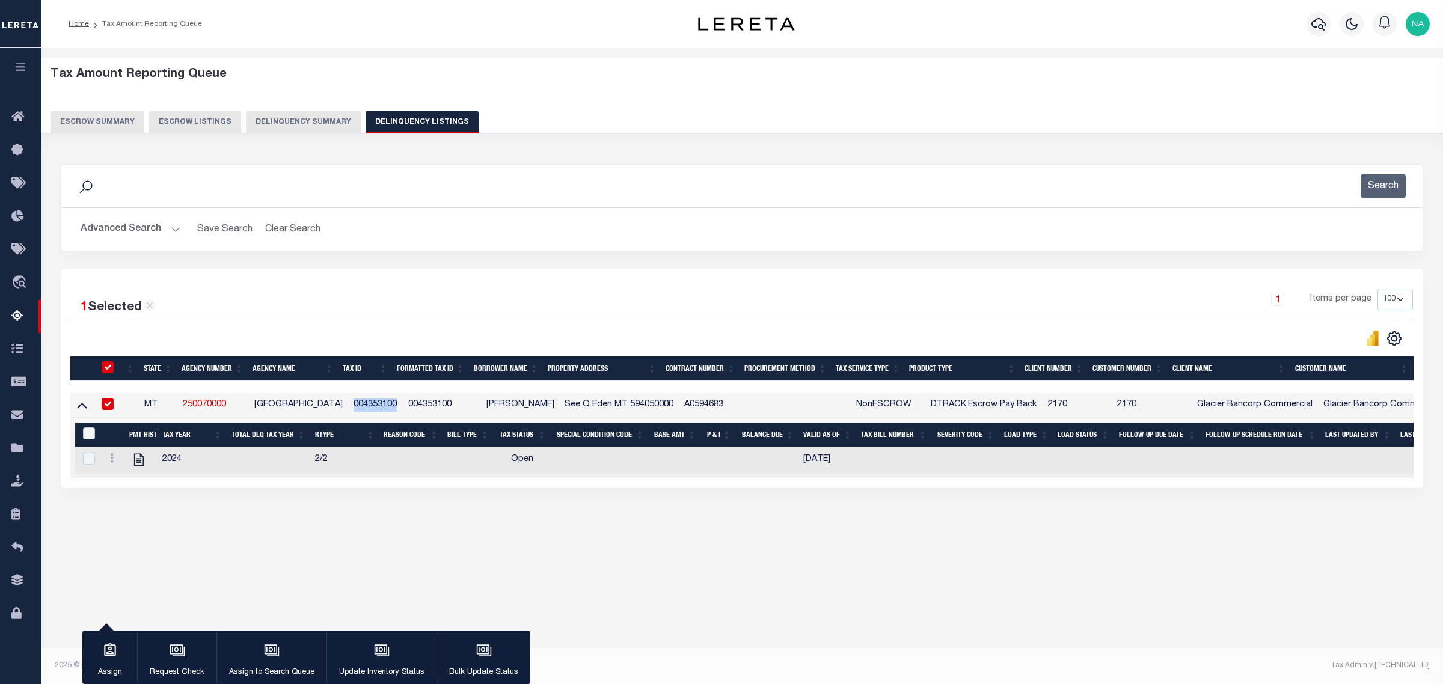
copy td "004353100"
click at [138, 460] on icon "" at bounding box center [139, 460] width 16 height 16
checkbox input "true"
